Goal: Task Accomplishment & Management: Manage account settings

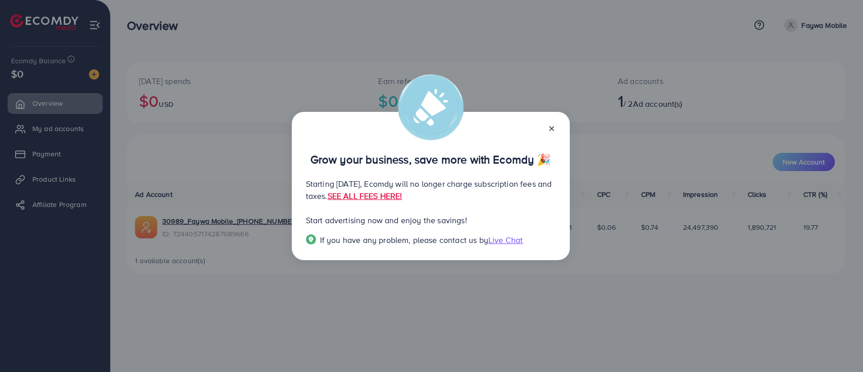
click at [550, 127] on icon at bounding box center [552, 128] width 8 height 8
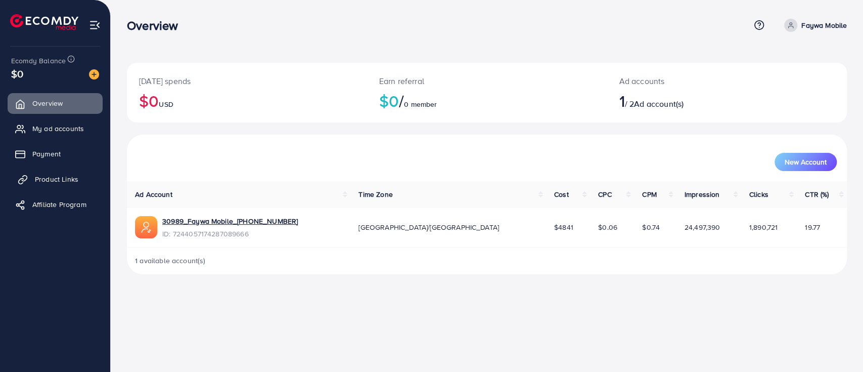
drag, startPoint x: 41, startPoint y: 159, endPoint x: 76, endPoint y: 180, distance: 40.4
click at [42, 158] on span "Payment" at bounding box center [46, 154] width 28 height 10
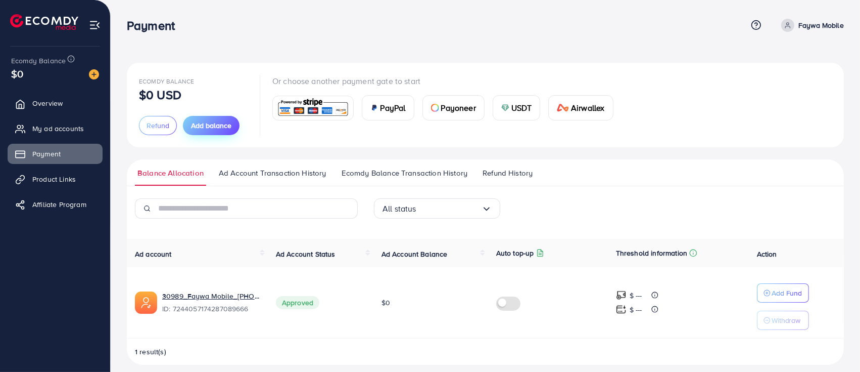
drag, startPoint x: 216, startPoint y: 129, endPoint x: 218, endPoint y: 134, distance: 5.4
click at [217, 129] on span "Add balance" at bounding box center [211, 125] width 40 height 10
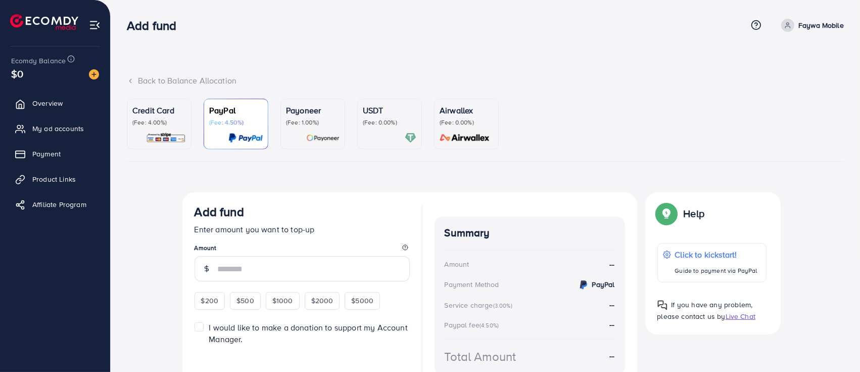
drag, startPoint x: 220, startPoint y: 299, endPoint x: 272, endPoint y: 297, distance: 52.1
click at [220, 299] on div "$200" at bounding box center [210, 300] width 31 height 17
type input "***"
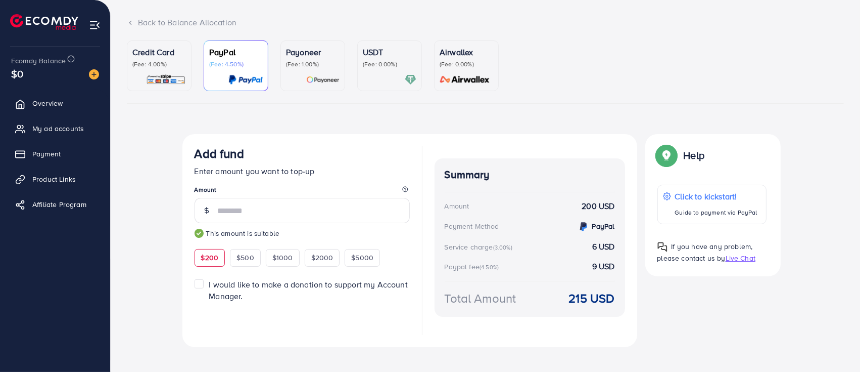
scroll to position [69, 0]
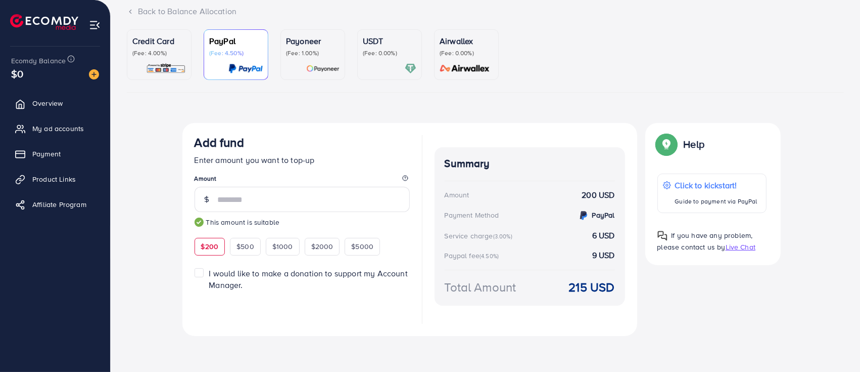
click at [167, 66] on img at bounding box center [166, 69] width 40 height 12
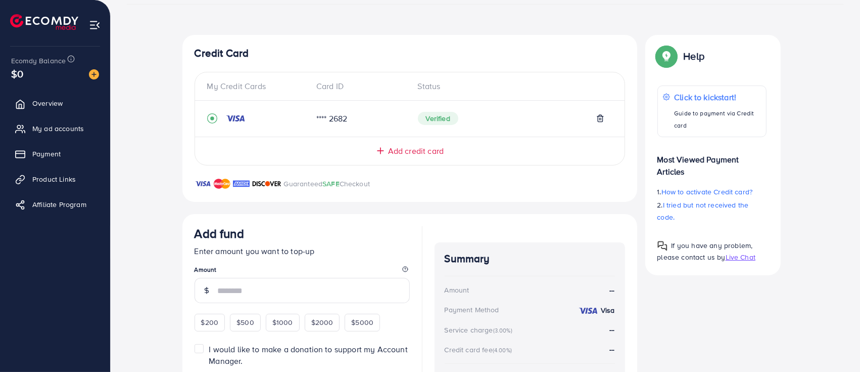
scroll to position [237, 0]
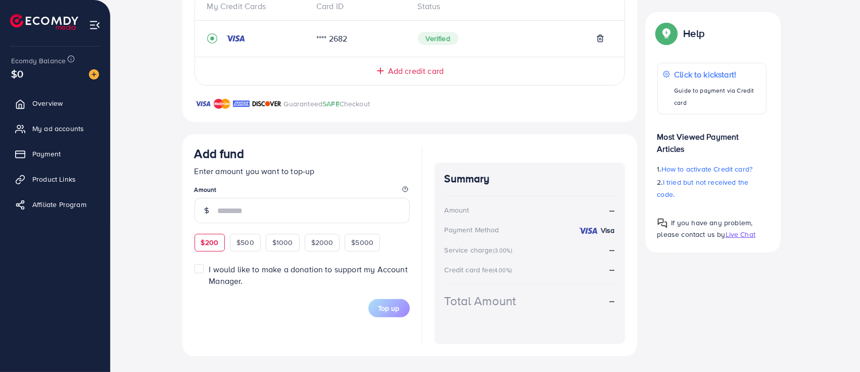
click at [208, 241] on span "$200" at bounding box center [210, 242] width 18 height 10
type input "***"
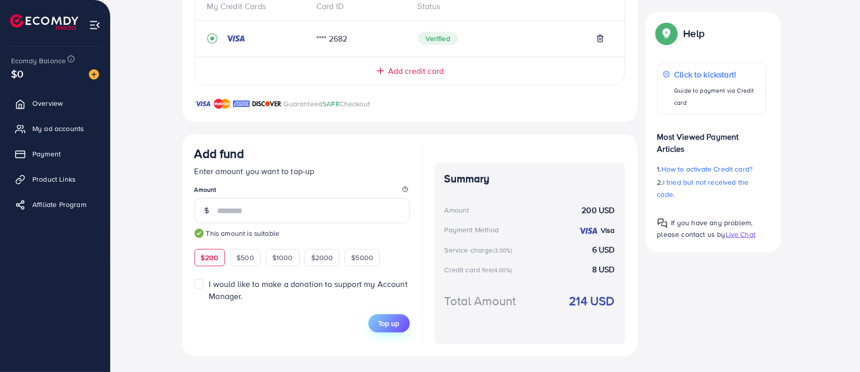
click at [387, 319] on span "Top up" at bounding box center [389, 323] width 21 height 10
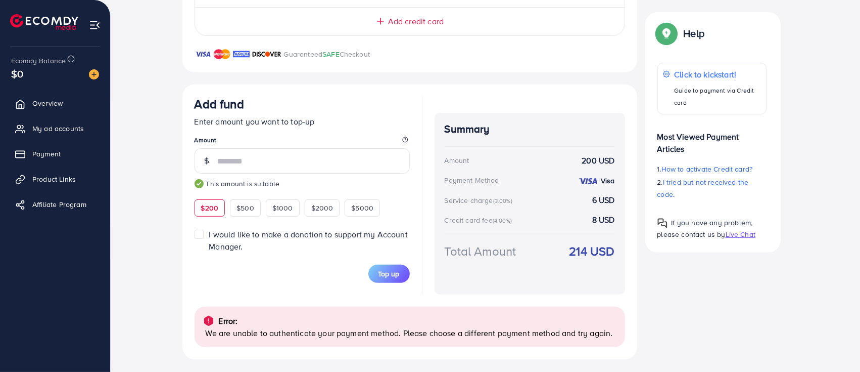
scroll to position [290, 0]
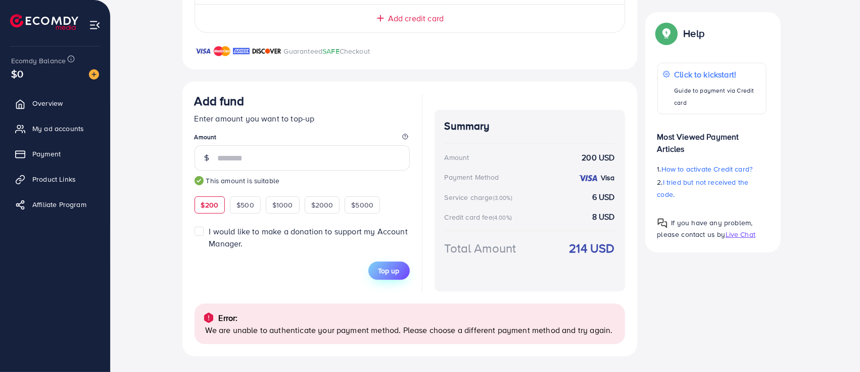
click at [390, 273] on span "Top up" at bounding box center [389, 270] width 21 height 10
